Goal: Task Accomplishment & Management: Use online tool/utility

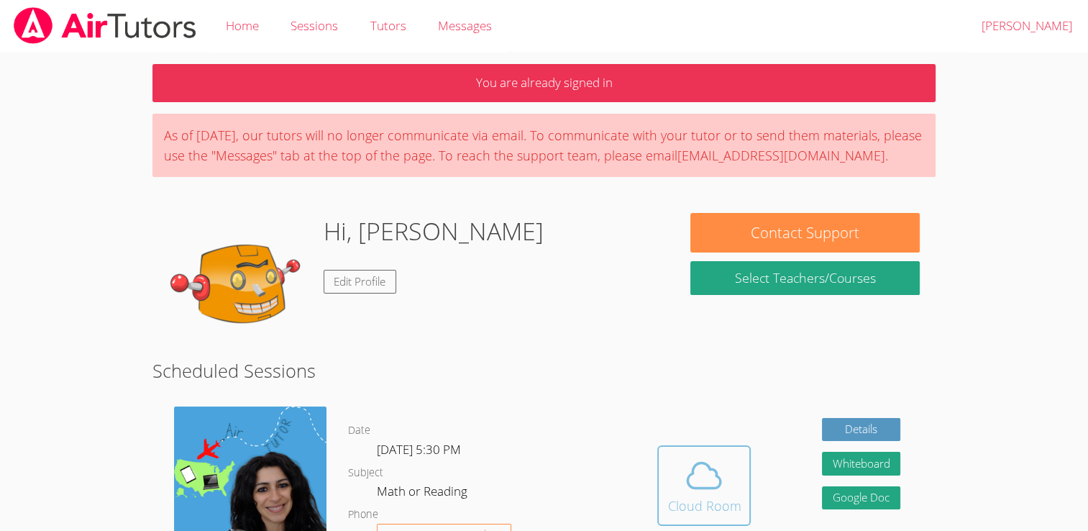
click at [682, 460] on span at bounding box center [703, 475] width 73 height 40
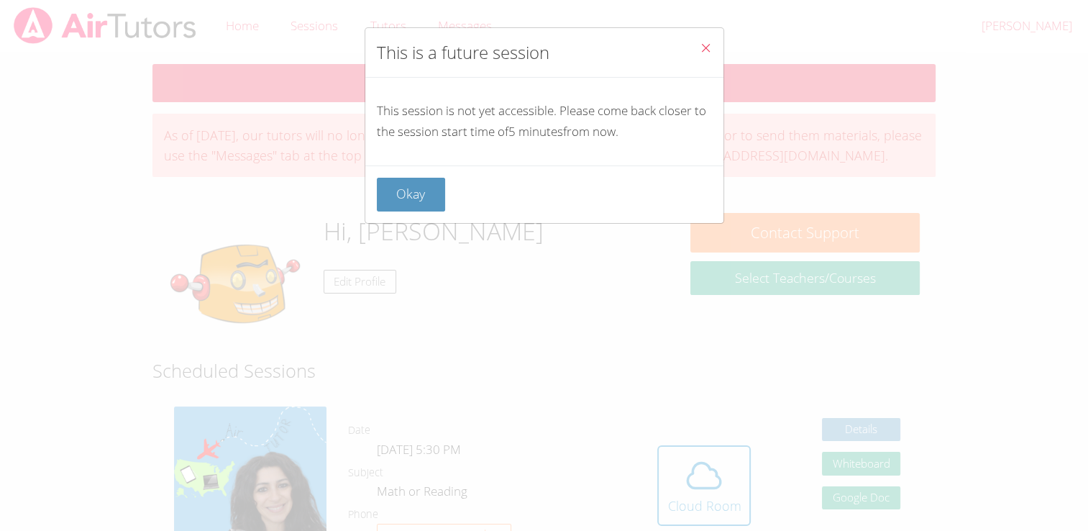
click at [405, 176] on div "Okay" at bounding box center [544, 194] width 358 height 58
click at [407, 183] on button "Okay" at bounding box center [411, 195] width 69 height 34
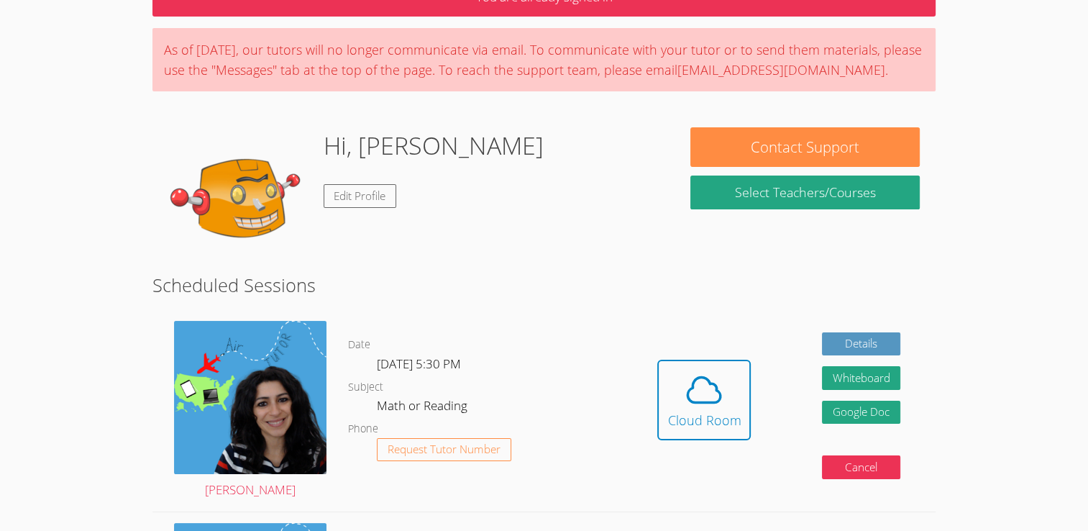
scroll to position [83, 0]
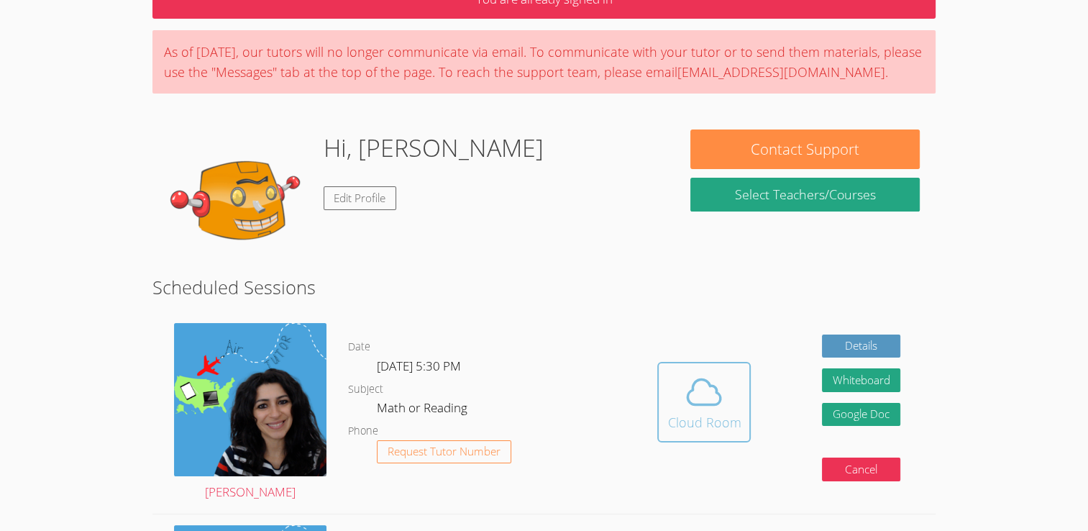
click at [675, 436] on button "Cloud Room" at bounding box center [703, 402] width 93 height 81
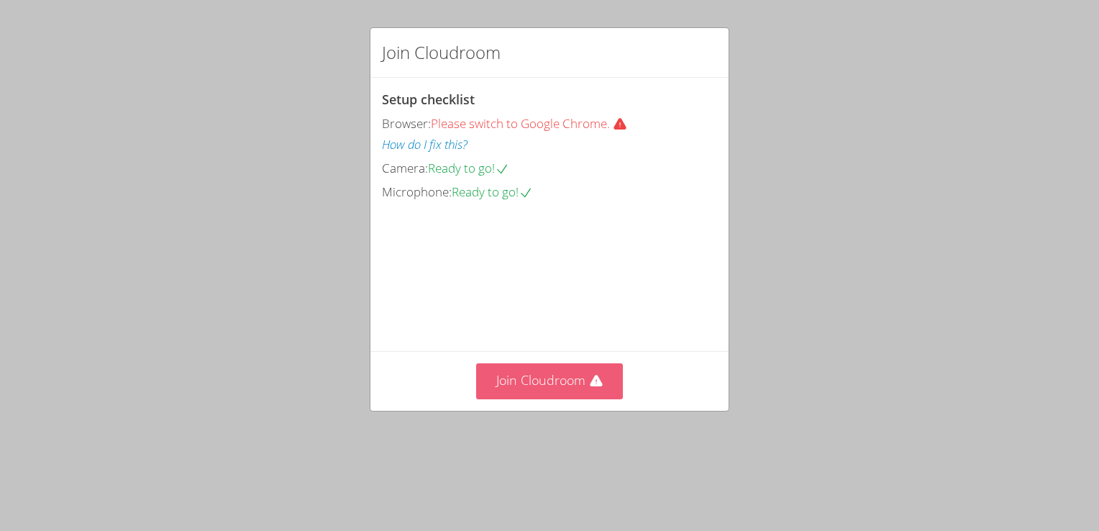
click at [575, 398] on button "Join Cloudroom" at bounding box center [549, 380] width 147 height 35
